Goal: Task Accomplishment & Management: Manage account settings

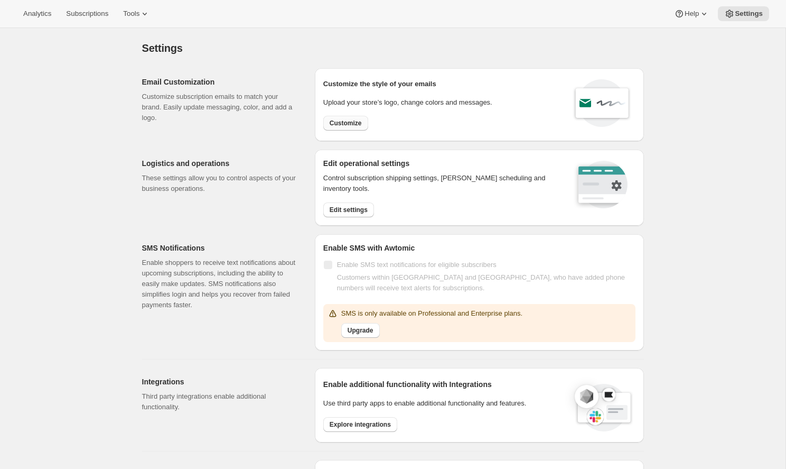
click at [345, 124] on span "Customize" at bounding box center [346, 123] width 32 height 8
select select "subscriptionMessage"
select select "5"
select select "15"
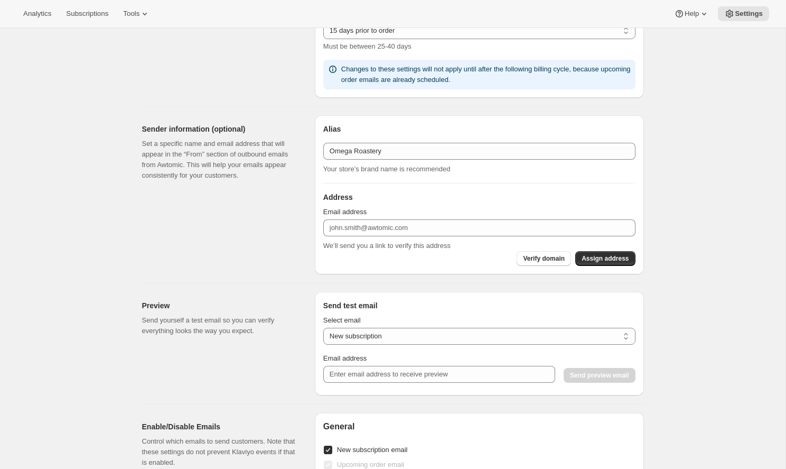
scroll to position [558, 0]
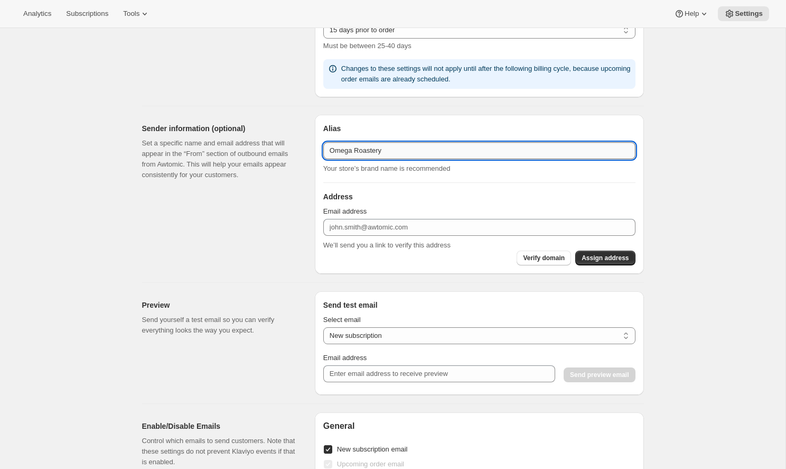
click at [397, 149] on input "Omega Roastery" at bounding box center [479, 150] width 312 height 17
drag, startPoint x: 397, startPoint y: 149, endPoint x: 361, endPoint y: 149, distance: 35.9
click at [361, 149] on input "Omega Roastery" at bounding box center [479, 150] width 312 height 17
type input "Omega Coffee"
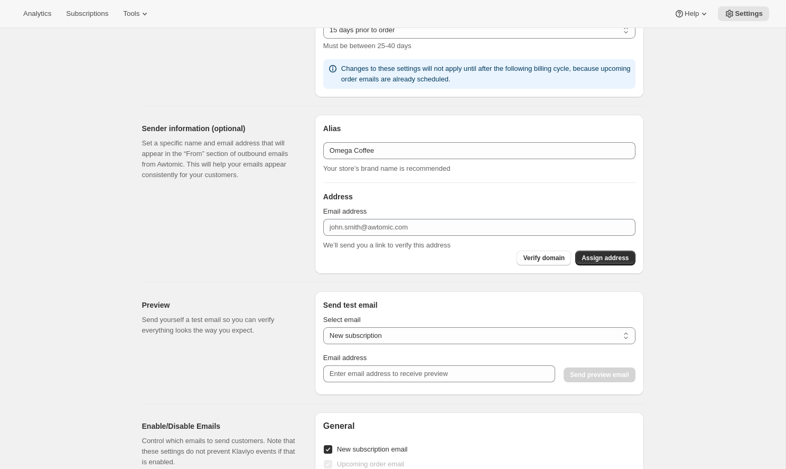
click at [280, 222] on div "Sender information (optional) Set a specific name and email address that will a…" at bounding box center [224, 194] width 164 height 159
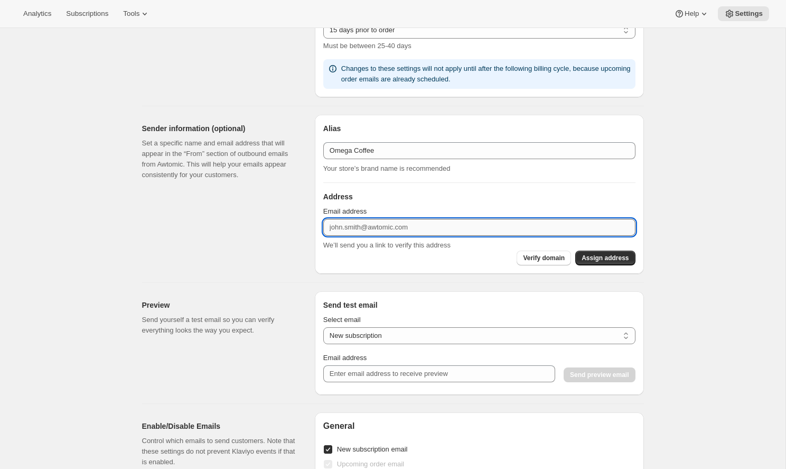
click at [357, 226] on input "Email address" at bounding box center [479, 227] width 312 height 17
type input "[EMAIL_ADDRESS][DOMAIN_NAME]"
click at [616, 256] on span "Assign address" at bounding box center [605, 258] width 47 height 8
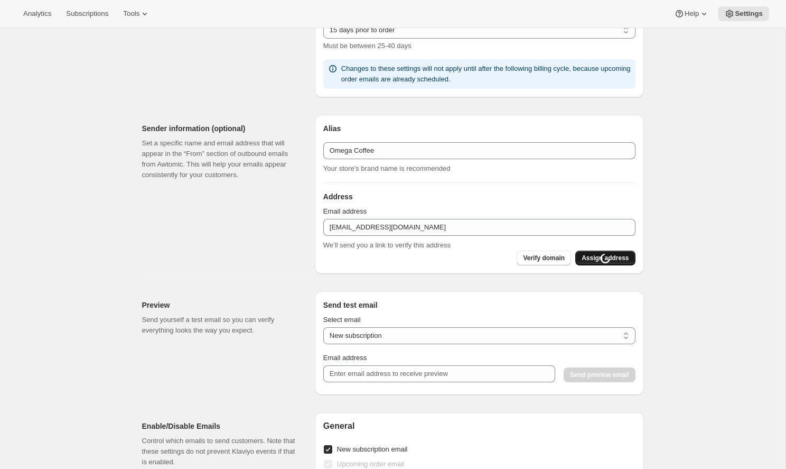
type input "Omega Roastery"
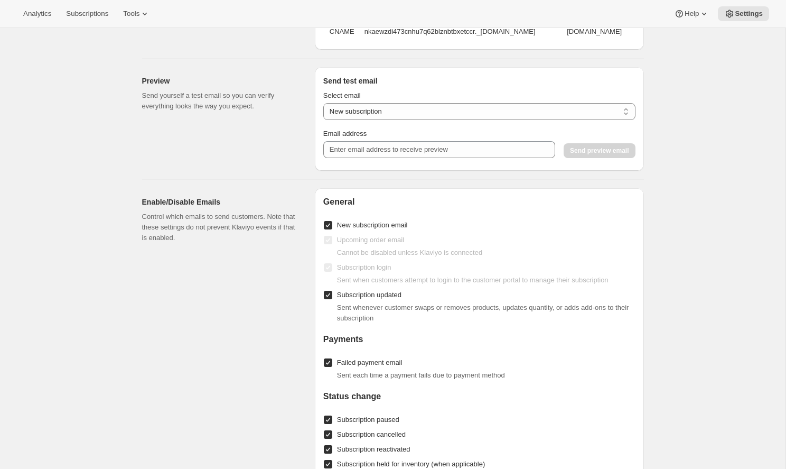
scroll to position [917, 0]
select select "upcoming-subscription"
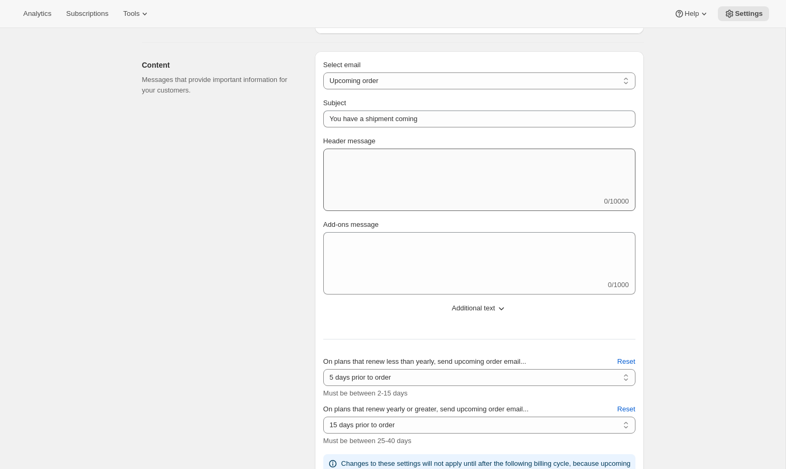
scroll to position [62, 0]
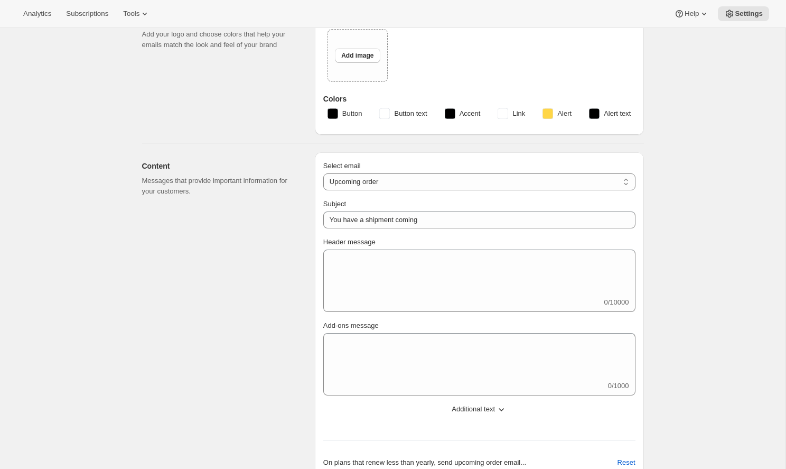
click at [195, 229] on div "Content Messages that provide important information for your customers." at bounding box center [224, 372] width 164 height 441
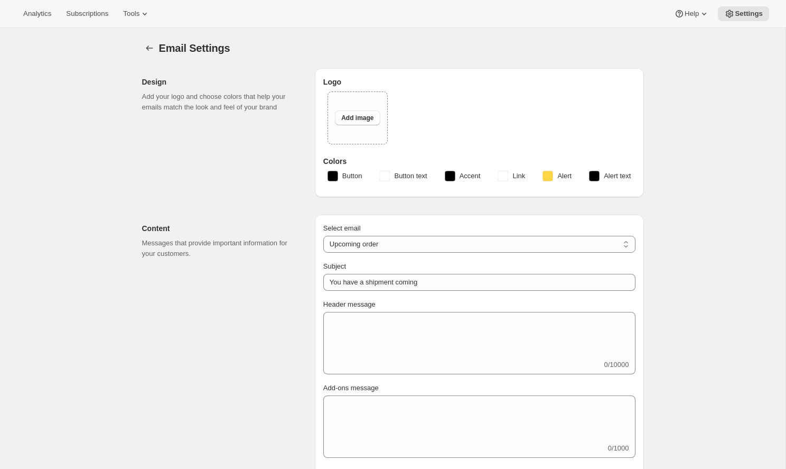
scroll to position [0, 0]
click at [253, 172] on div "Design Add your logo and choose colors that help your emails match the look and…" at bounding box center [224, 132] width 164 height 129
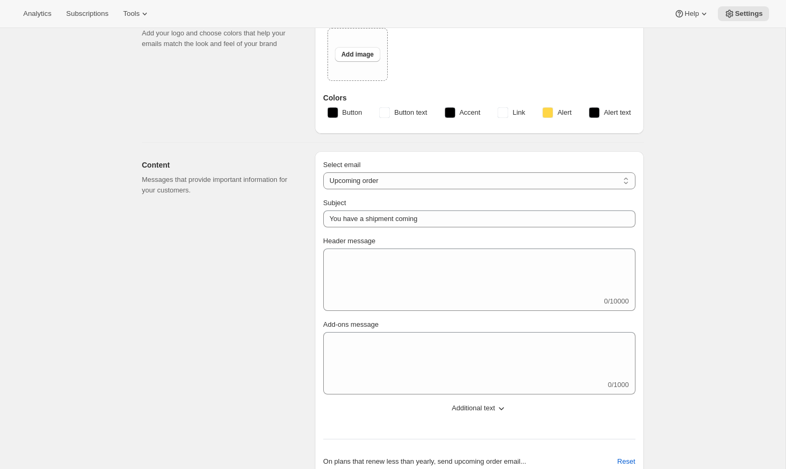
scroll to position [67, 0]
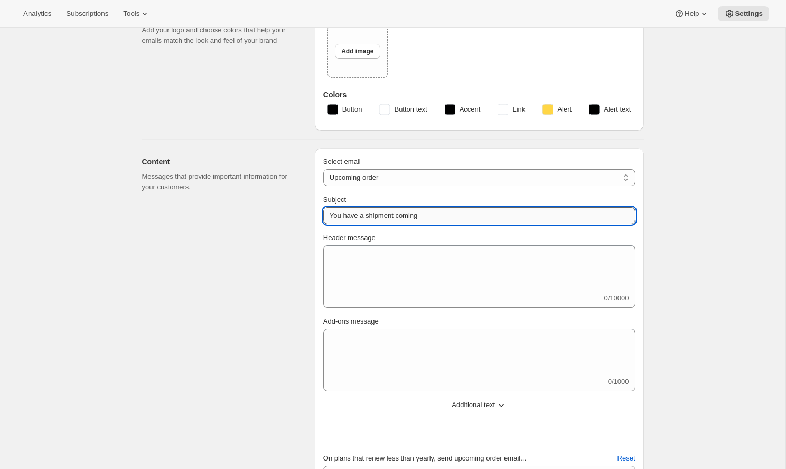
click at [512, 215] on input "You have a shipment coming" at bounding box center [479, 215] width 312 height 17
drag, startPoint x: 481, startPoint y: 212, endPoint x: 289, endPoint y: 217, distance: 192.4
click at [289, 217] on div "Content Messages that provide important information for your customers. Select …" at bounding box center [389, 364] width 511 height 449
drag, startPoint x: 425, startPoint y: 218, endPoint x: 324, endPoint y: 216, distance: 101.0
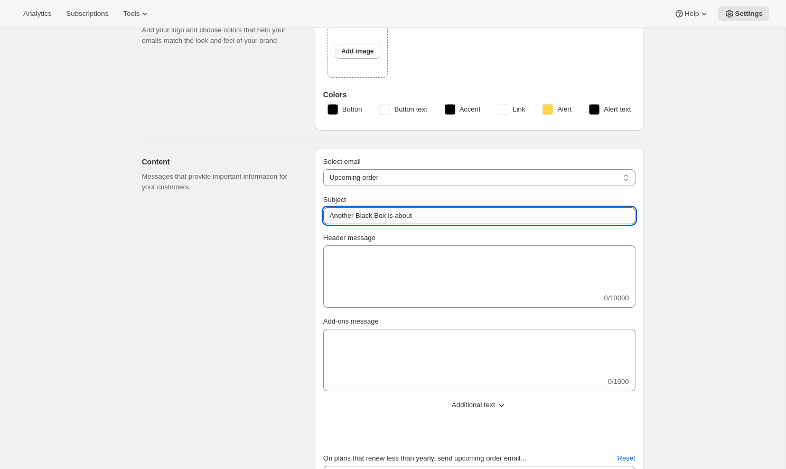
click at [324, 216] on input "Another Black Box is about" at bounding box center [479, 215] width 312 height 17
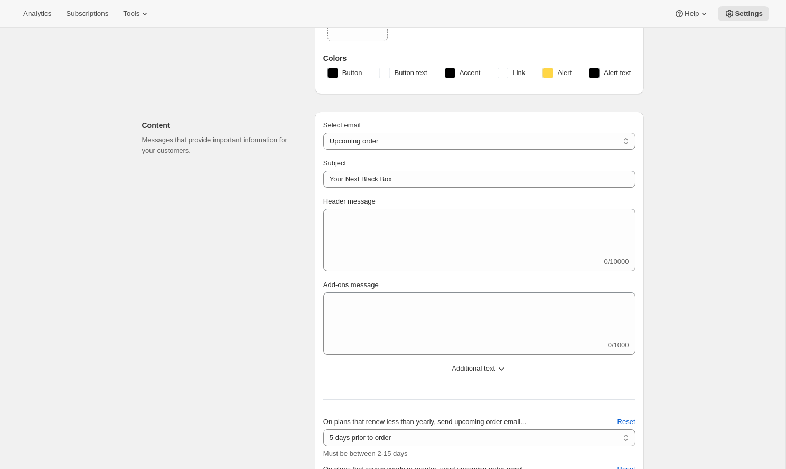
scroll to position [88, 0]
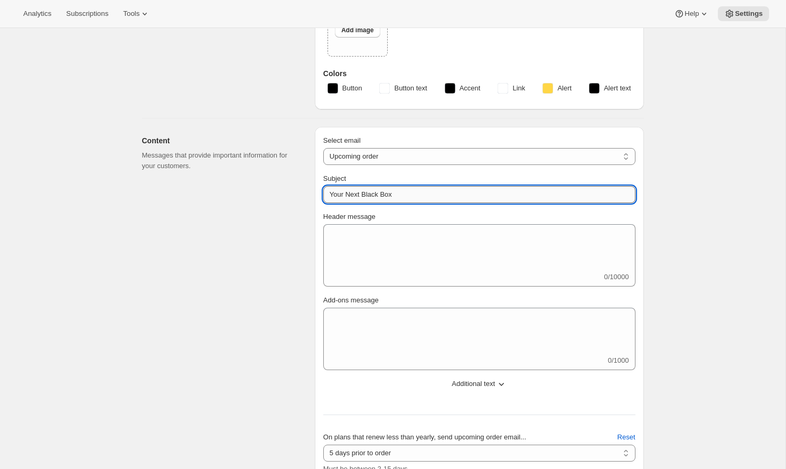
click at [522, 189] on input "Your Next Black Box" at bounding box center [479, 194] width 312 height 17
drag, startPoint x: 449, startPoint y: 192, endPoint x: 394, endPoint y: 191, distance: 55.5
click at [394, 191] on input "Your Next Black Box Is Almost Ready" at bounding box center [479, 194] width 312 height 17
click at [328, 196] on input "Your Next Black Box" at bounding box center [479, 194] width 312 height 17
type input "Build Your Next Black Box"
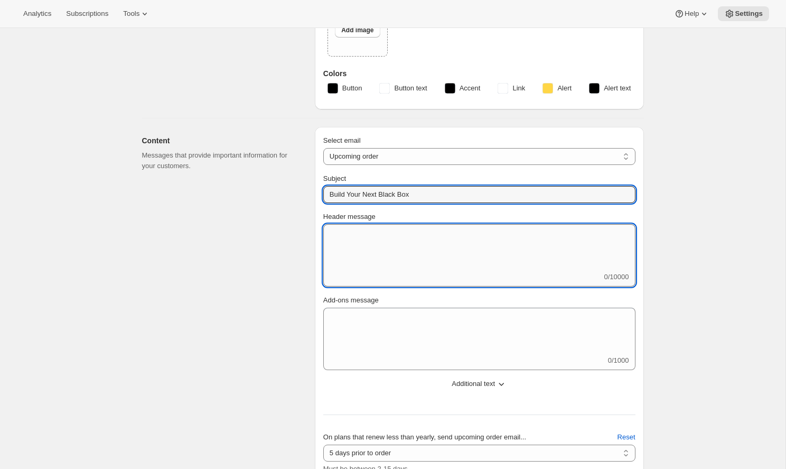
click at [384, 258] on textarea "Header message" at bounding box center [479, 248] width 312 height 48
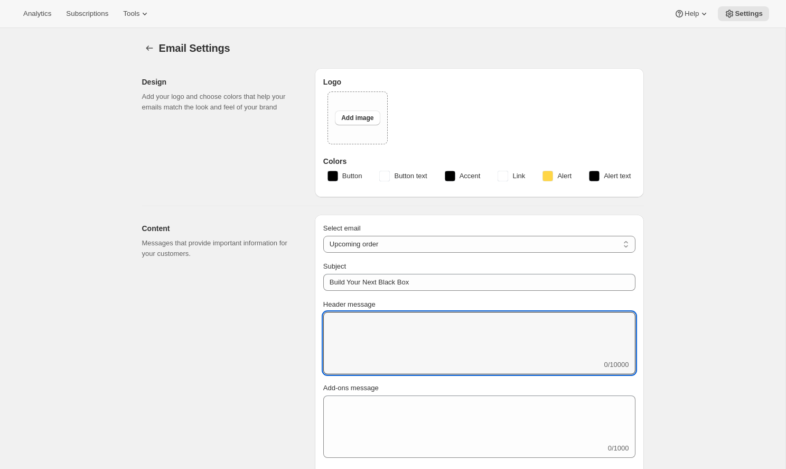
scroll to position [39, 0]
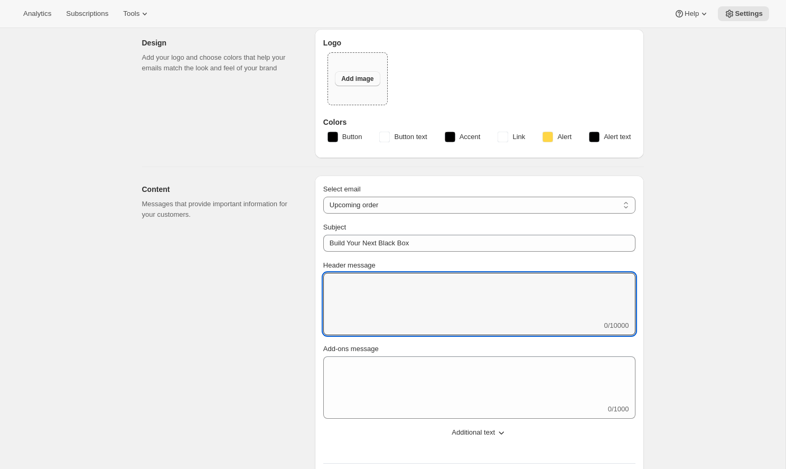
click at [355, 79] on span "Add image" at bounding box center [357, 79] width 32 height 8
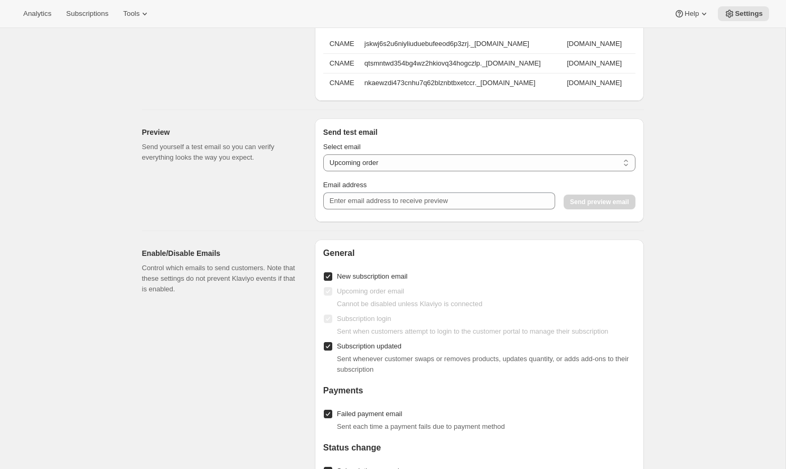
scroll to position [952, 0]
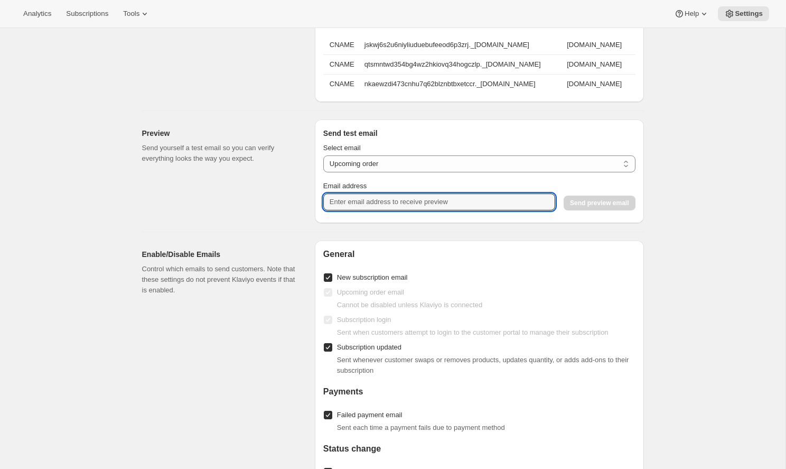
type input "[EMAIL_ADDRESS][PERSON_NAME][DOMAIN_NAME]"
click at [604, 201] on span "Send preview email" at bounding box center [599, 203] width 59 height 8
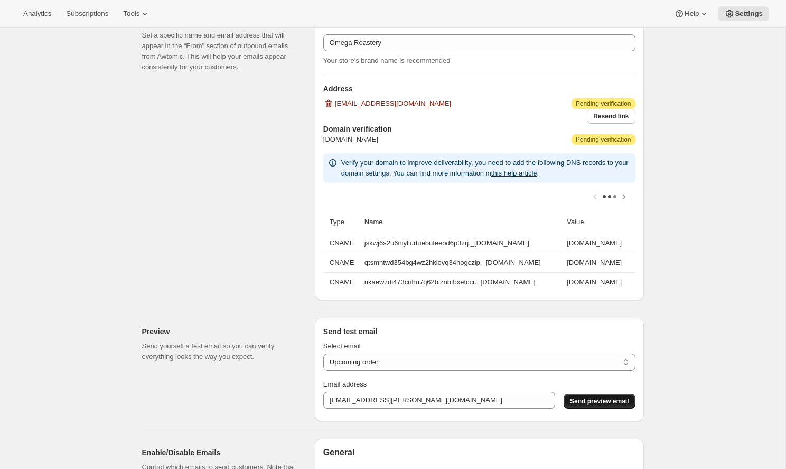
scroll to position [667, 0]
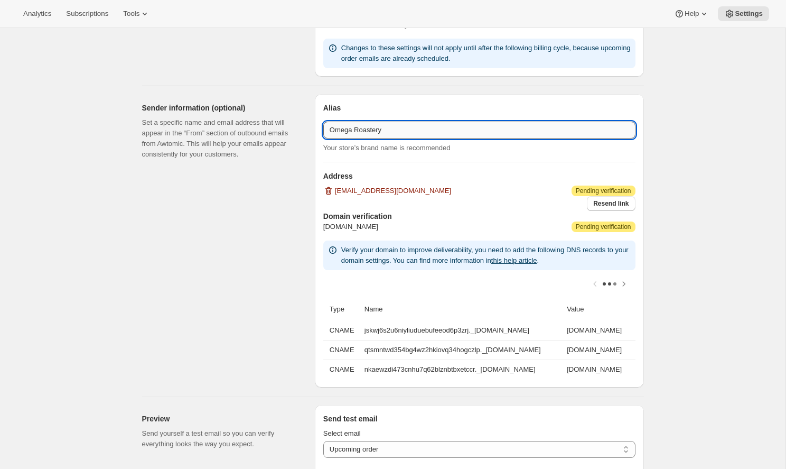
drag, startPoint x: 386, startPoint y: 131, endPoint x: 355, endPoint y: 129, distance: 31.2
click at [355, 129] on input "Omega Roastery" at bounding box center [479, 130] width 312 height 17
type input "Omega Coffee"
